Goal: Find contact information: Find contact information

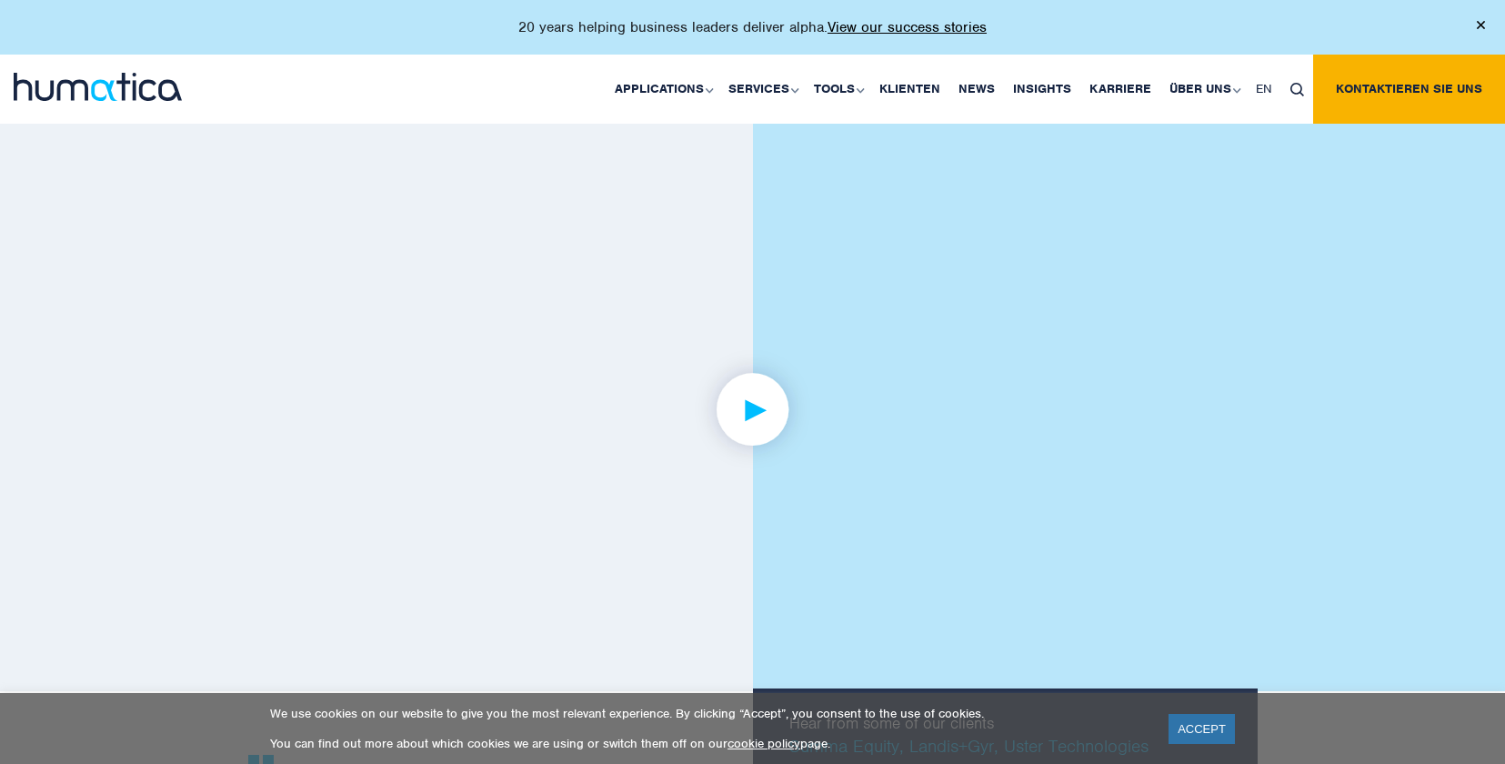
scroll to position [3274, 0]
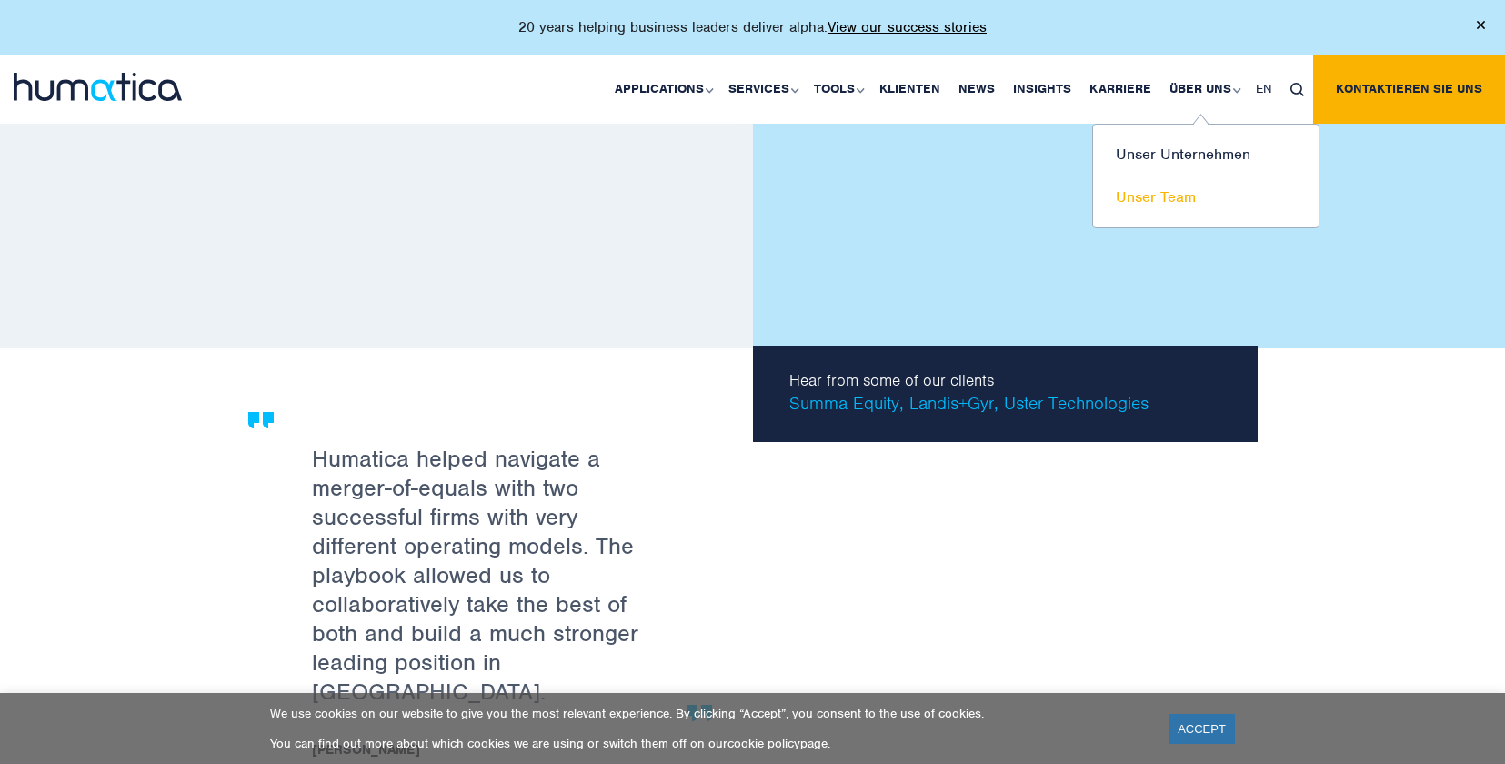
click at [1161, 200] on link "Unser Team" at bounding box center [1206, 197] width 226 height 42
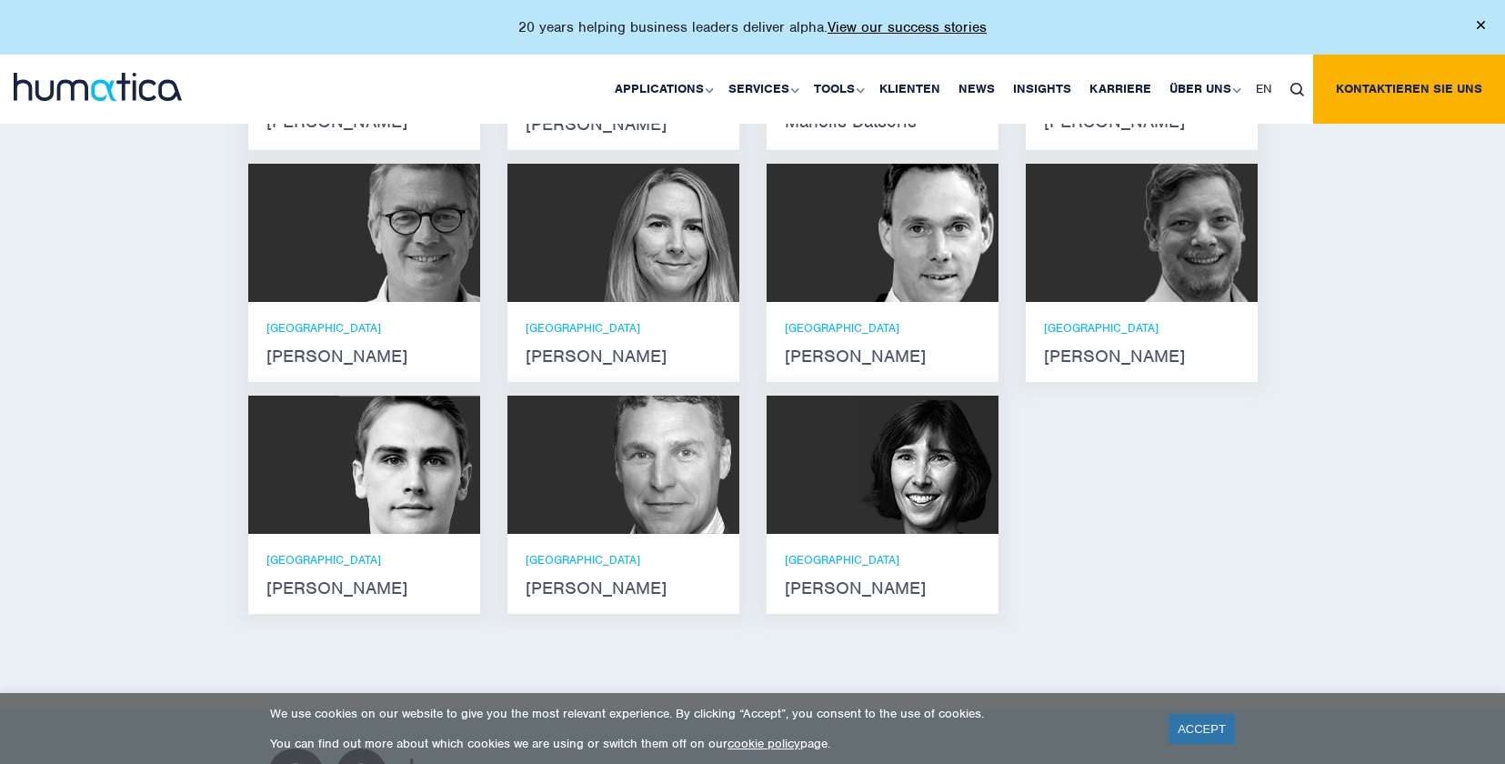
scroll to position [1455, 0]
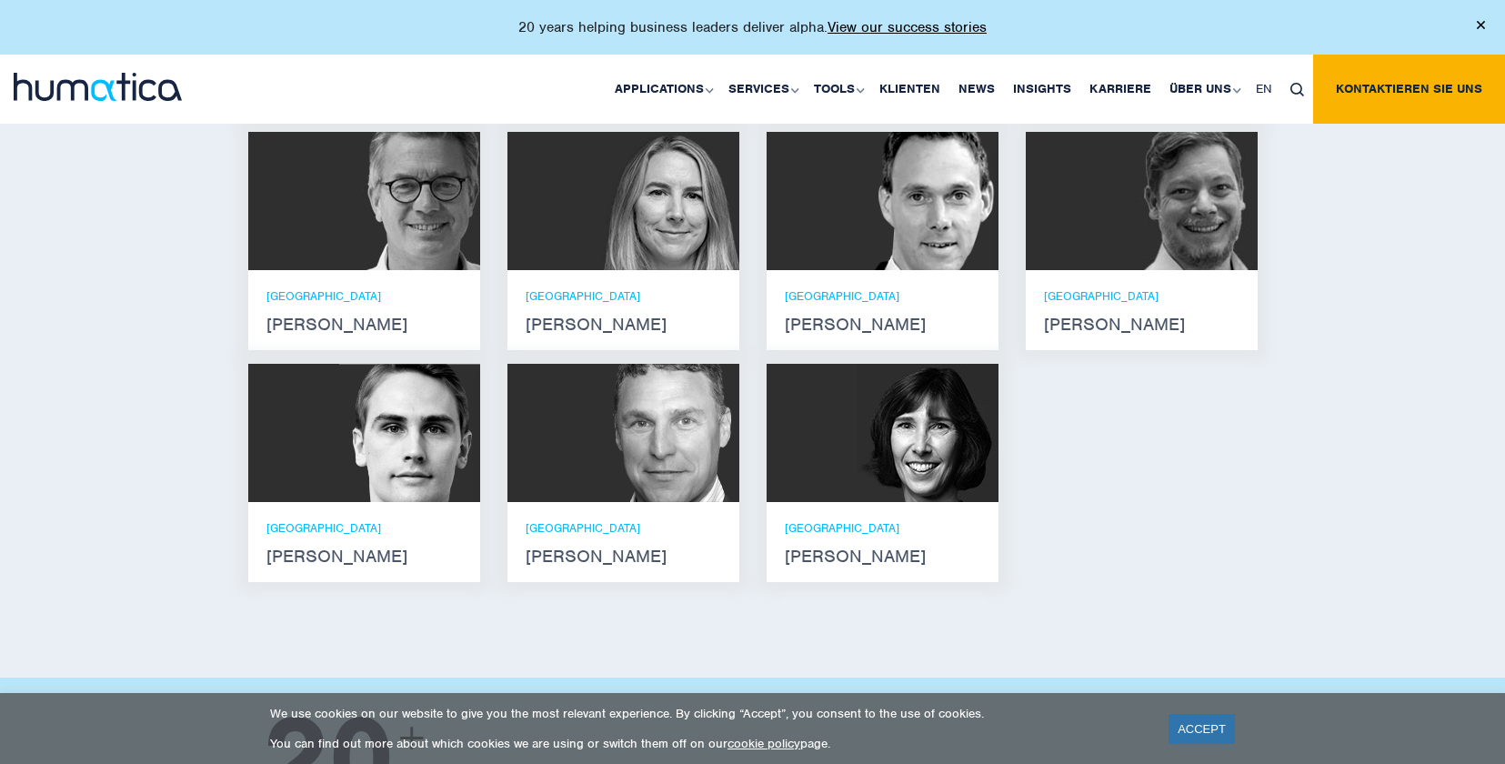
click at [818, 299] on div "München Andreas Knobloch" at bounding box center [883, 310] width 232 height 80
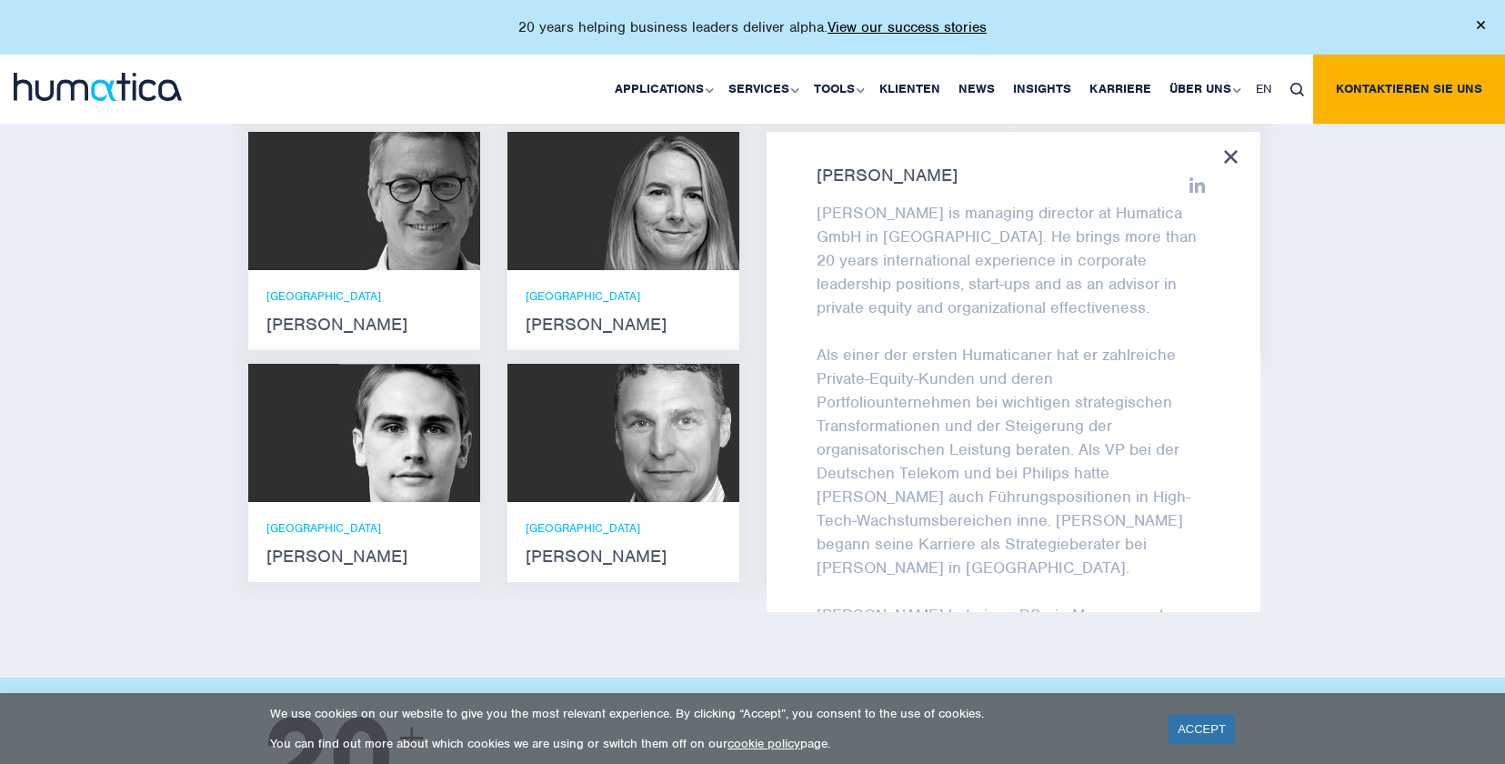
click at [22, 386] on div "Lernen Sie unser Leadership Team kennen Andros Payne Er verfügt über Abschlüsse…" at bounding box center [752, 214] width 1505 height 927
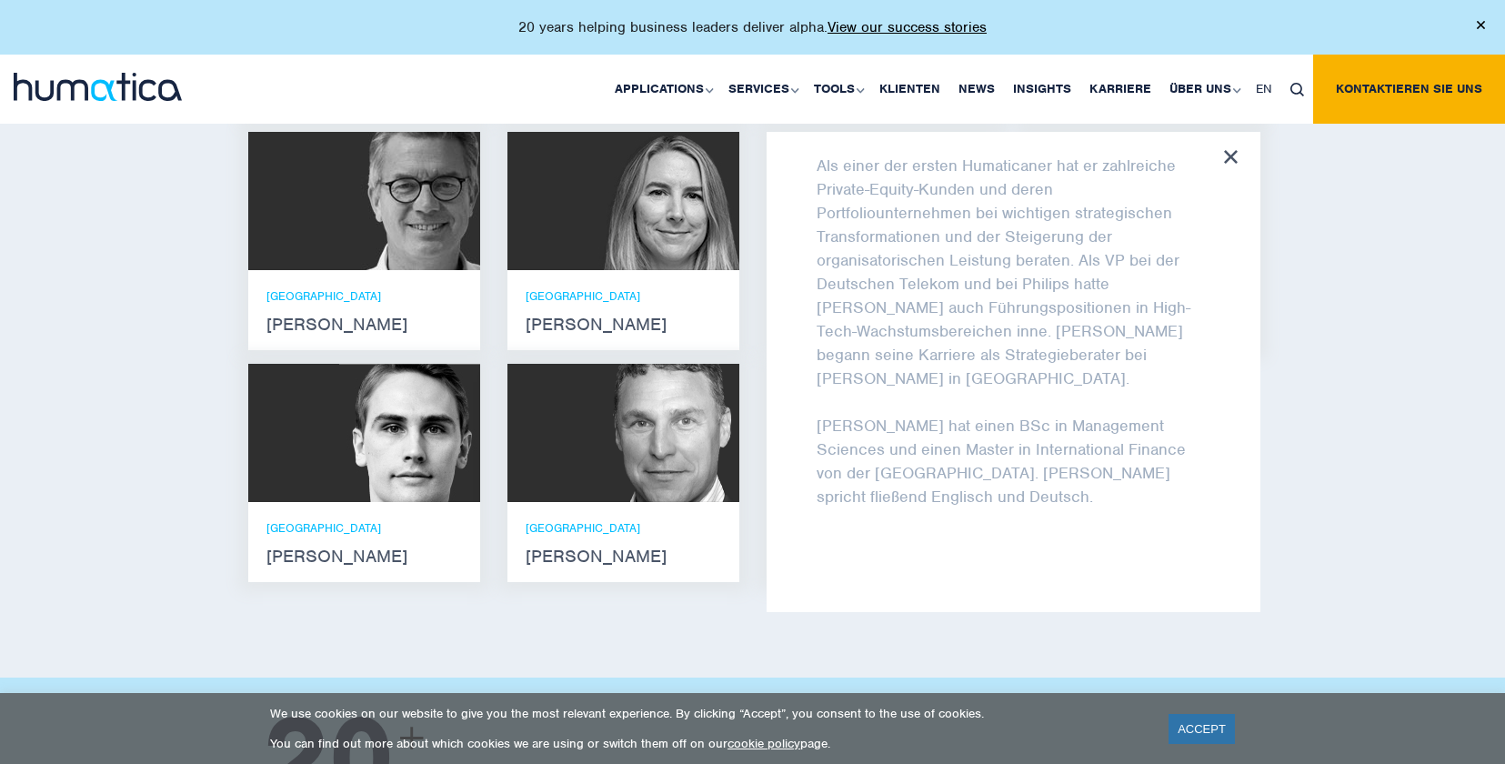
scroll to position [193, 0]
click at [1234, 164] on icon at bounding box center [1231, 157] width 14 height 14
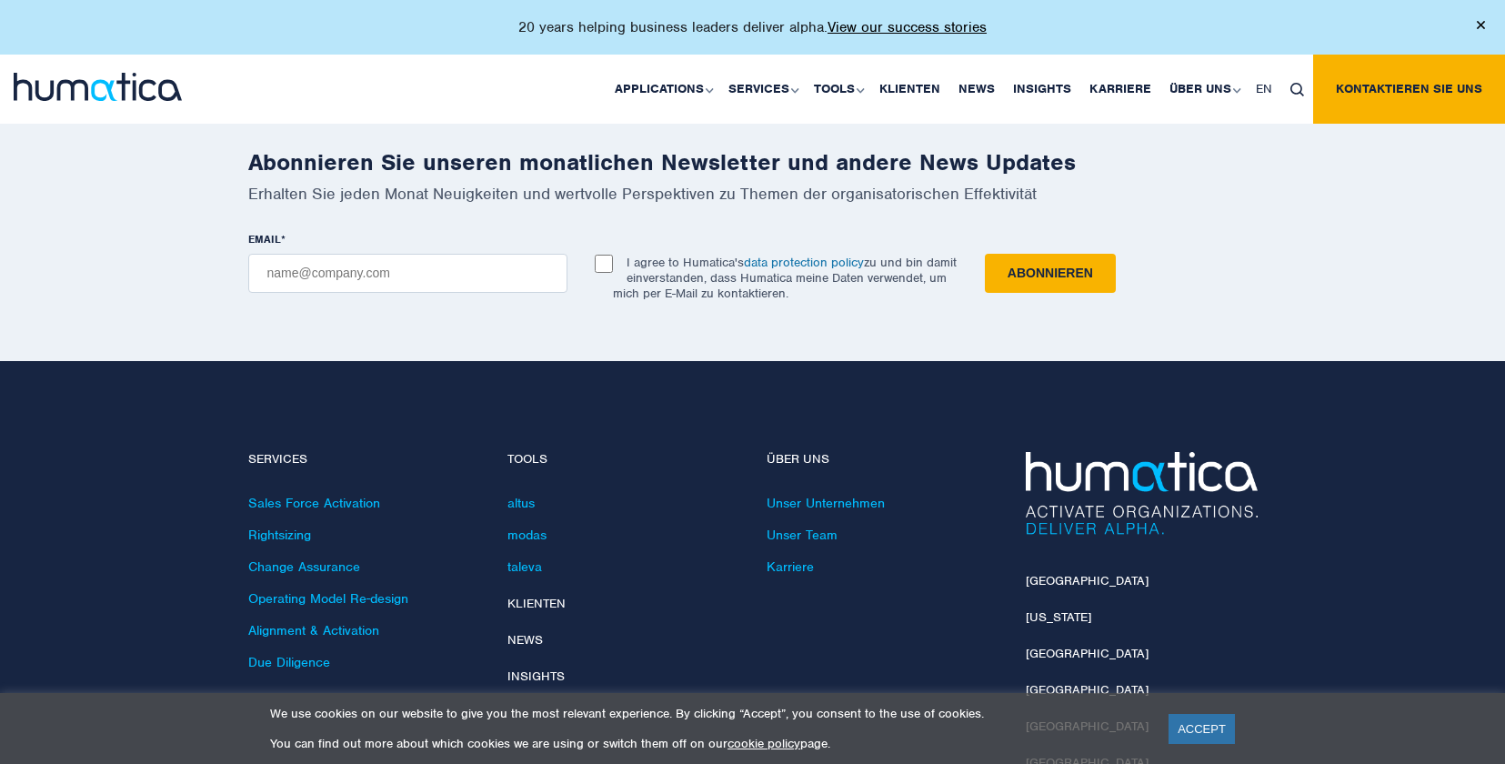
scroll to position [2455, 0]
